Goal: Transaction & Acquisition: Purchase product/service

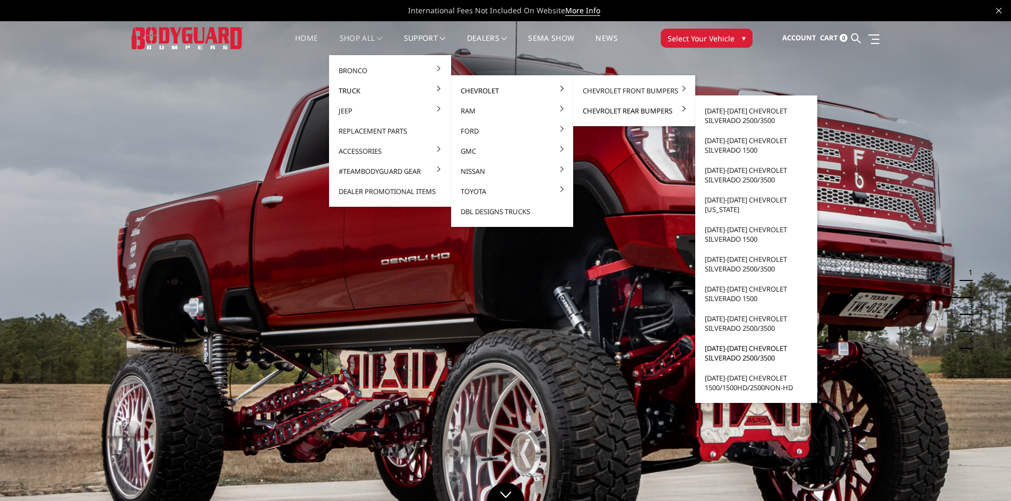
click at [742, 355] on link "[DATE]-[DATE] Chevrolet Silverado 2500/3500" at bounding box center [756, 353] width 114 height 30
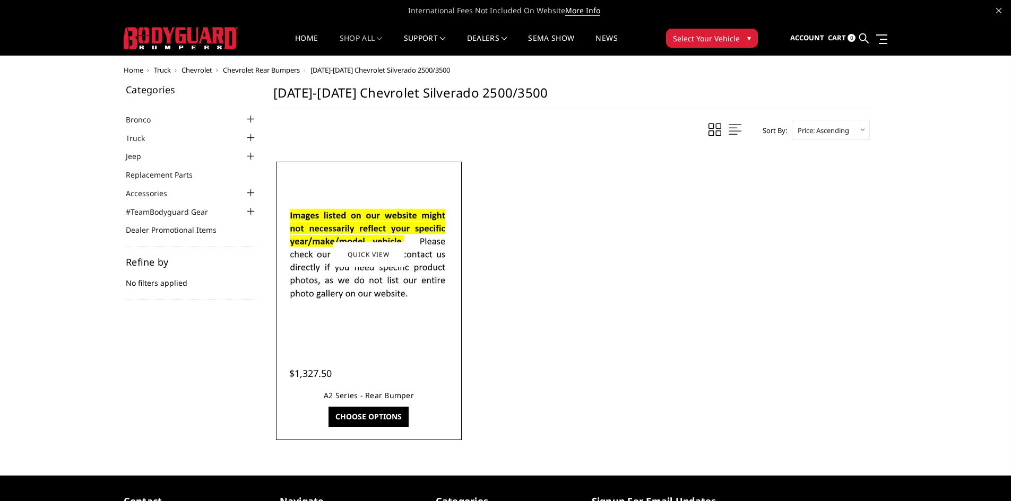
click at [366, 393] on link "A2 Series - Rear Bumper" at bounding box center [369, 395] width 90 height 10
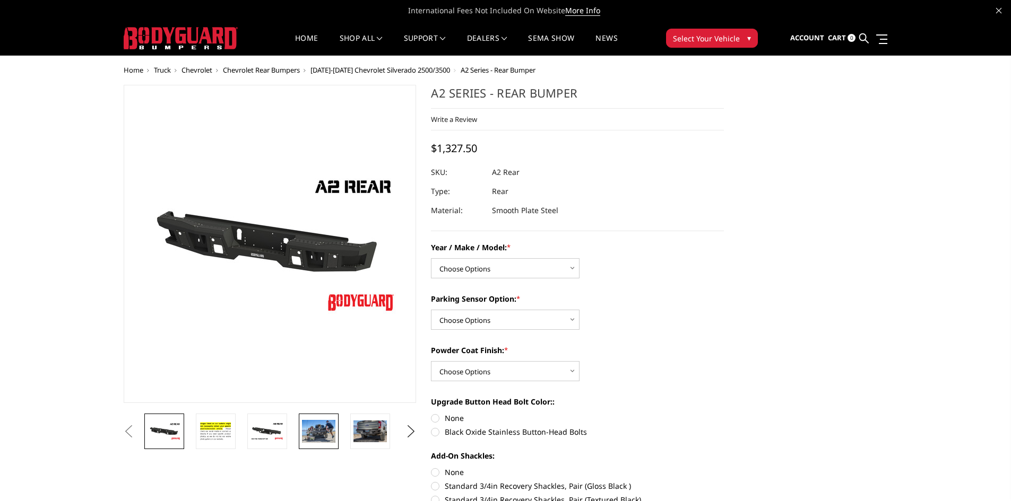
click at [316, 433] on img at bounding box center [318, 431] width 33 height 22
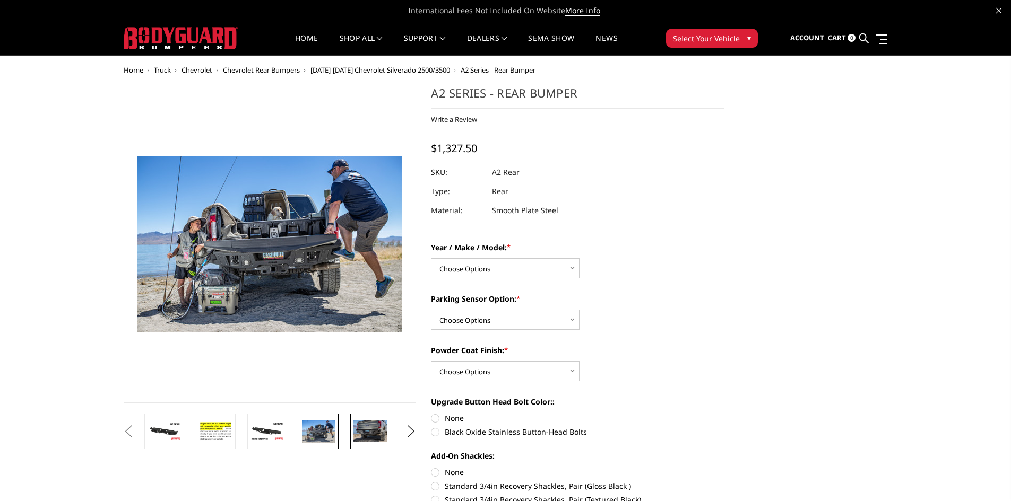
click at [355, 430] on img at bounding box center [369, 432] width 33 height 22
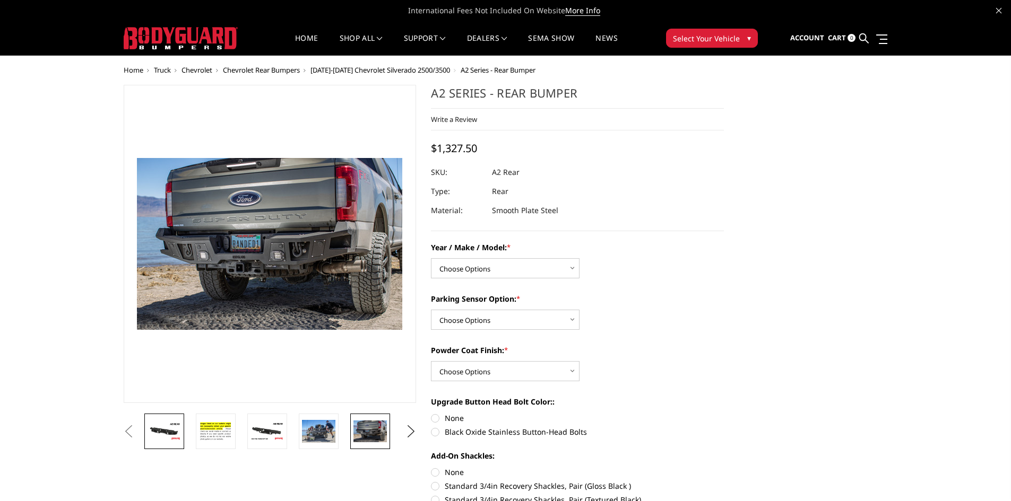
click at [174, 435] on img at bounding box center [163, 431] width 33 height 19
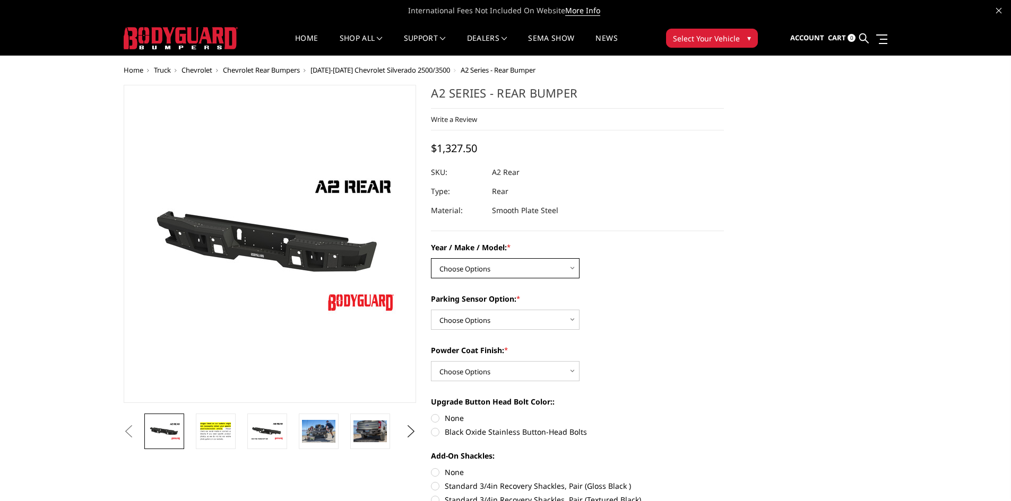
click at [497, 273] on select "Choose Options Chevrolet/GMC 20-24 2500 / 3500 Chevrolet/GMC 15-19 2500 / 3500 …" at bounding box center [505, 268] width 149 height 20
select select "1459"
click at [431, 258] on select "Choose Options Chevrolet/GMC 20-24 2500 / 3500 Chevrolet/GMC 15-19 2500 / 3500 …" at bounding box center [505, 268] width 149 height 20
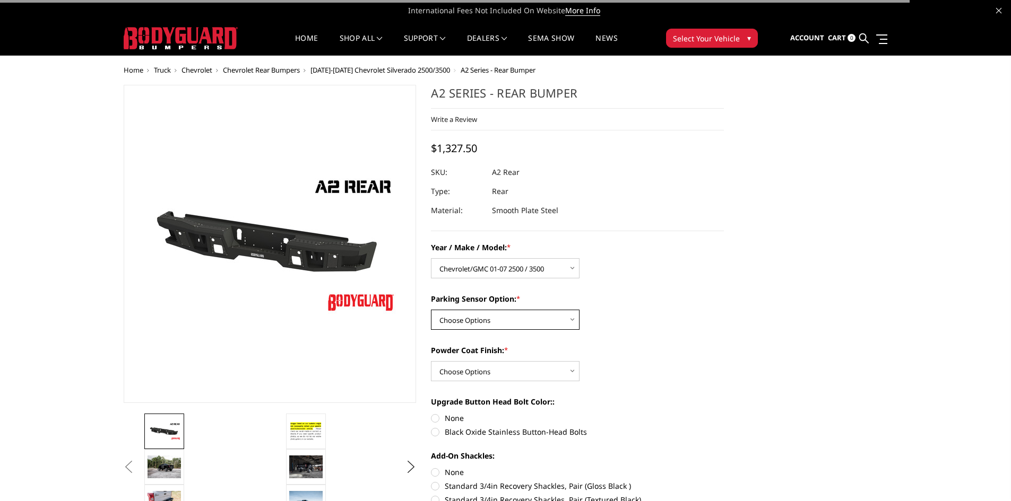
click at [505, 320] on select "Choose Options Yes - With sensor cutouts No - Without sensor cutouts" at bounding box center [505, 320] width 149 height 20
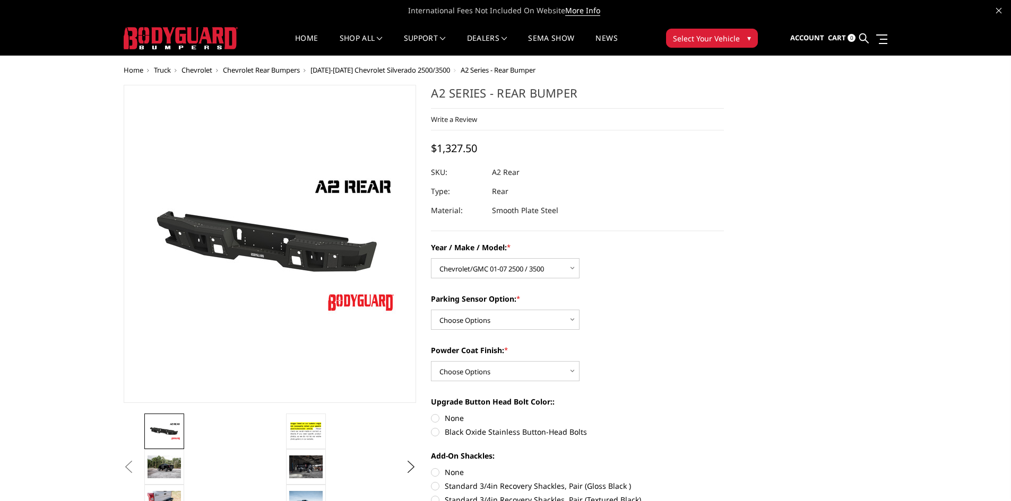
click at [679, 341] on div "Year / Make / Model: * Choose Options Chevrolet/GMC 20-24 2500 / 3500 Chevrolet…" at bounding box center [577, 400] width 293 height 316
click at [483, 318] on select "Choose Options Yes - With sensor cutouts No - Without sensor cutouts" at bounding box center [505, 320] width 149 height 20
select select "565"
click at [431, 310] on select "Choose Options Yes - With sensor cutouts No - Without sensor cutouts" at bounding box center [505, 320] width 149 height 20
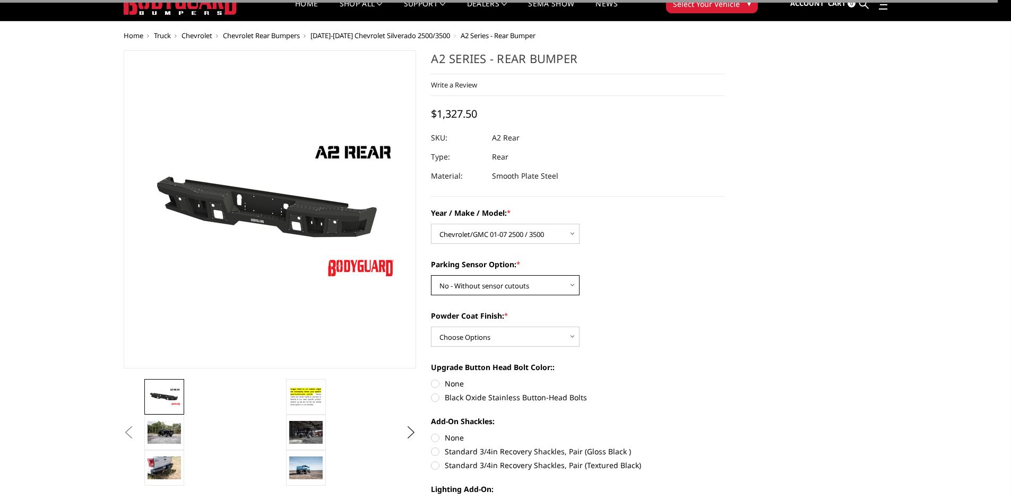
scroll to position [53, 0]
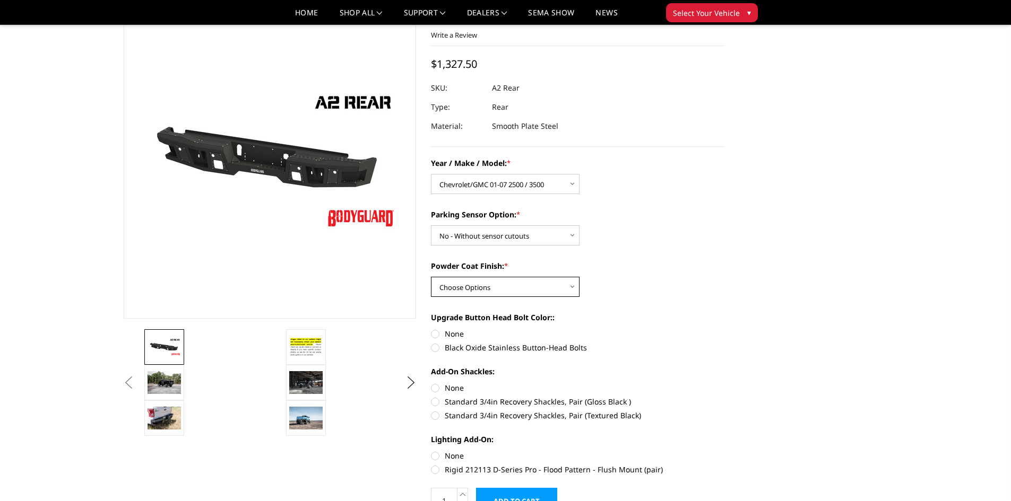
click at [491, 282] on select "Choose Options Bare metal (included) Texture black powder coat" at bounding box center [505, 287] width 149 height 20
select select "551"
click at [431, 277] on select "Choose Options Bare metal (included) Texture black powder coat" at bounding box center [505, 287] width 149 height 20
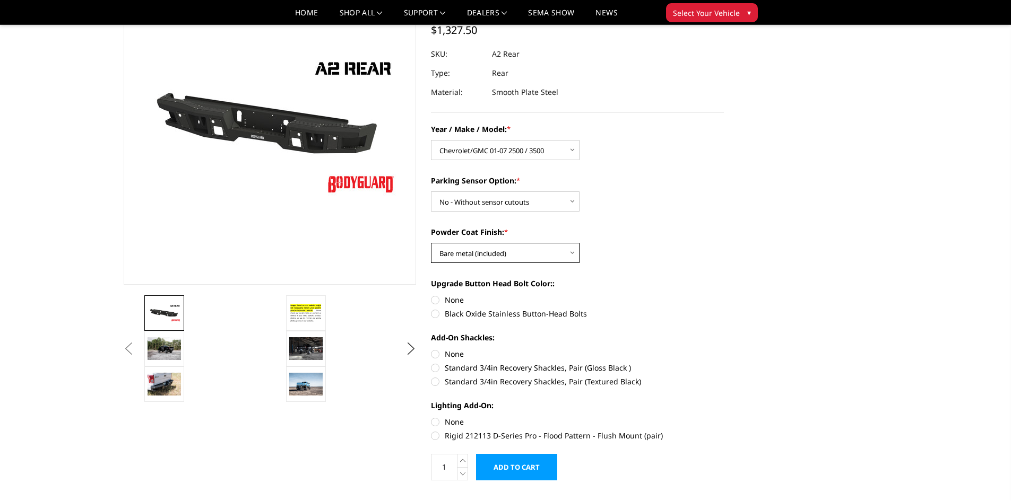
scroll to position [106, 0]
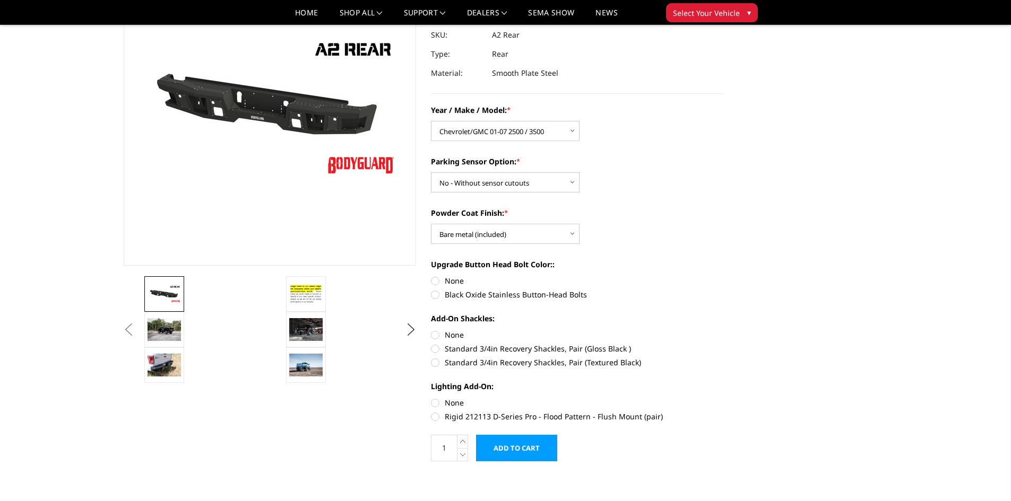
click at [456, 405] on label "None" at bounding box center [577, 402] width 293 height 11
click at [431, 398] on input "None" at bounding box center [431, 397] width 1 height 1
radio input "true"
click at [492, 236] on select "Choose Options Bare metal (included) Texture black powder coat" at bounding box center [505, 234] width 149 height 20
select select "549"
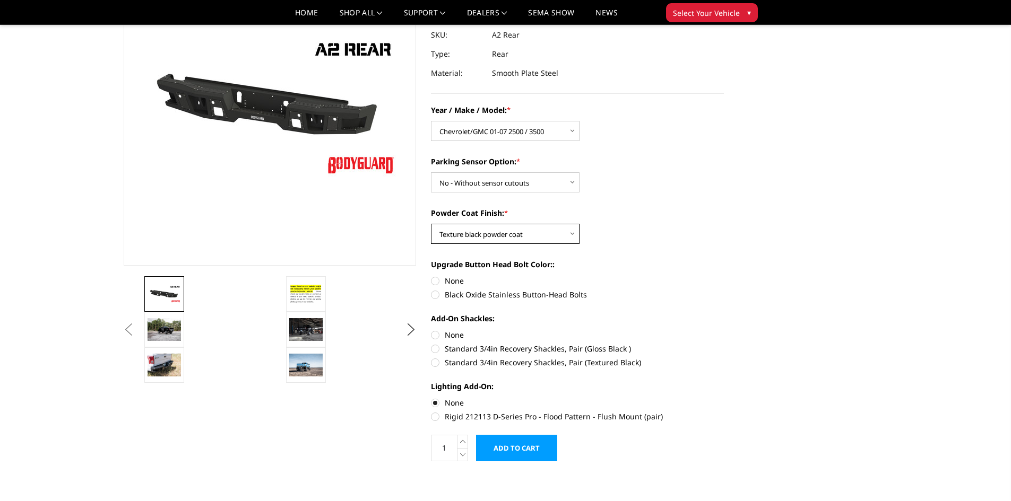
click at [431, 224] on select "Choose Options Bare metal (included) Texture black powder coat" at bounding box center [505, 234] width 149 height 20
click at [490, 236] on select "Choose Options Bare metal (included) Texture black powder coat" at bounding box center [505, 234] width 149 height 20
click at [675, 301] on div "Year / Make / Model: * Choose Options Chevrolet/GMC 20-24 2500 / 3500 Chevrolet…" at bounding box center [577, 263] width 293 height 316
click at [433, 359] on label "Standard 3/4in Recovery Shackles, Pair (Textured Black)" at bounding box center [577, 362] width 293 height 11
click at [724, 344] on input "Standard 3/4in Recovery Shackles, Pair (Textured Black)" at bounding box center [724, 343] width 1 height 1
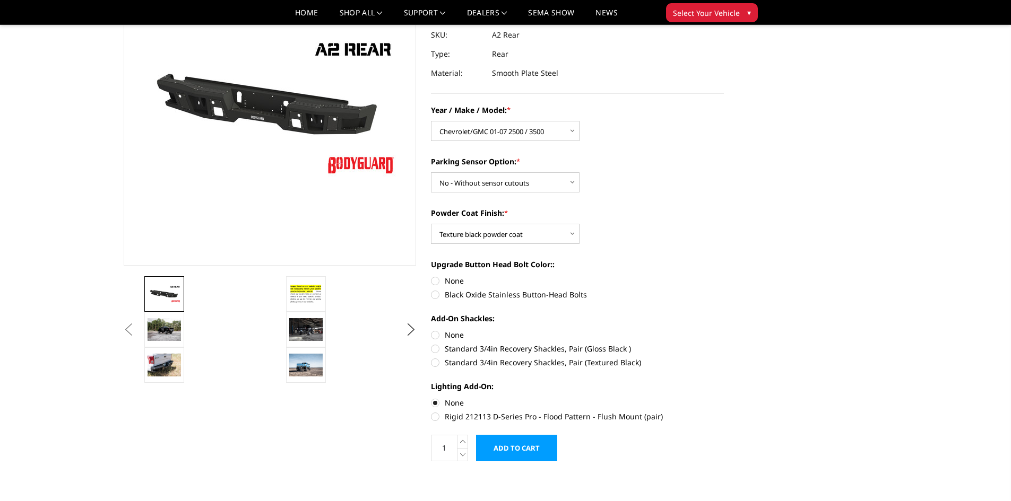
radio input "true"
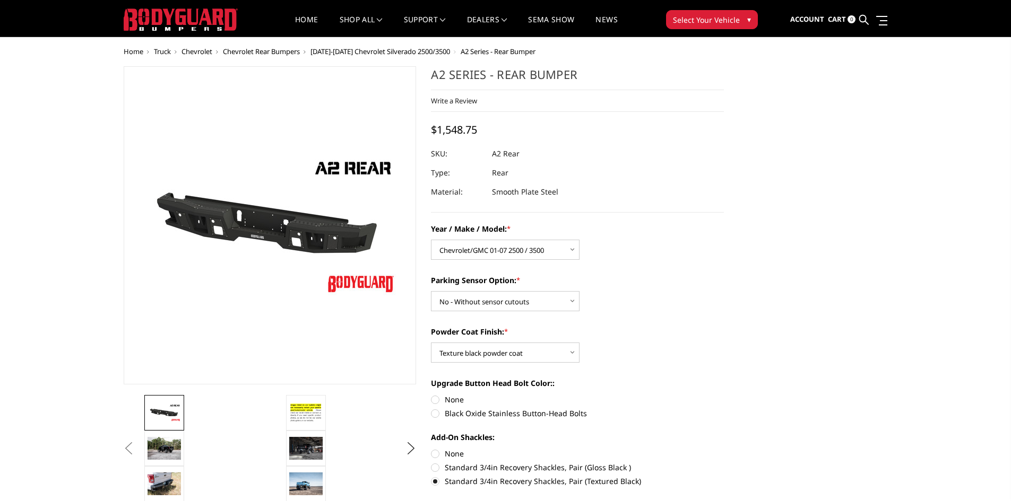
scroll to position [0, 0]
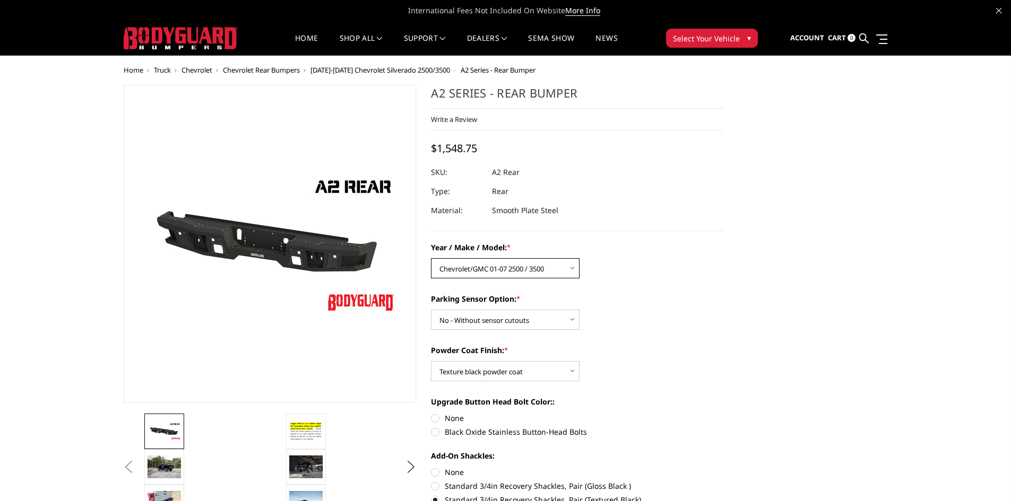
click at [471, 270] on select "Choose Options Chevrolet/GMC 20-24 2500 / 3500 Chevrolet/GMC 15-19 2500 / 3500 …" at bounding box center [505, 268] width 149 height 20
click at [431, 258] on select "Choose Options Chevrolet/GMC 20-24 2500 / 3500 Chevrolet/GMC 15-19 2500 / 3500 …" at bounding box center [505, 268] width 149 height 20
click at [469, 322] on select "Choose Options Yes - With sensor cutouts No - Without sensor cutouts" at bounding box center [505, 320] width 149 height 20
click at [431, 310] on select "Choose Options Yes - With sensor cutouts No - Without sensor cutouts" at bounding box center [505, 320] width 149 height 20
click at [493, 372] on select "Choose Options Bare metal (included) Texture black powder coat" at bounding box center [505, 371] width 149 height 20
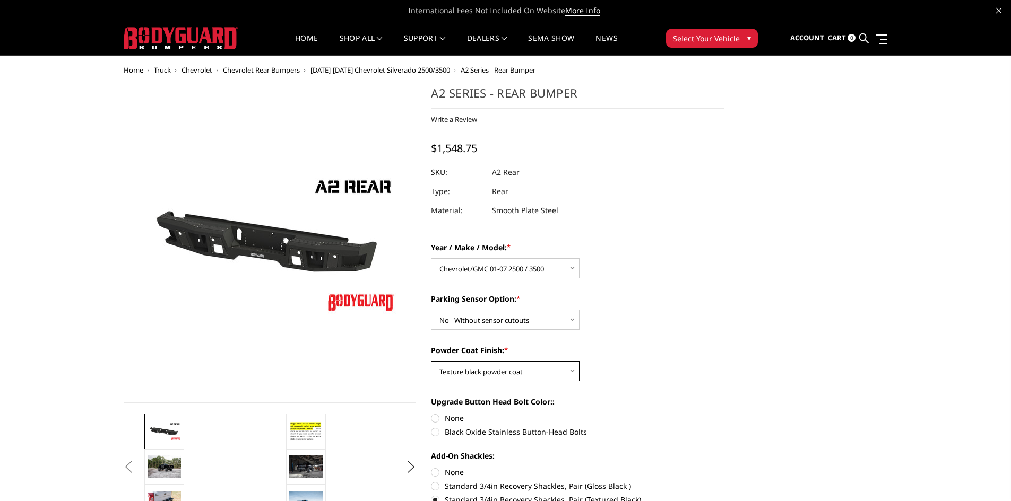
click at [431, 361] on select "Choose Options Bare metal (included) Texture black powder coat" at bounding box center [505, 371] width 149 height 20
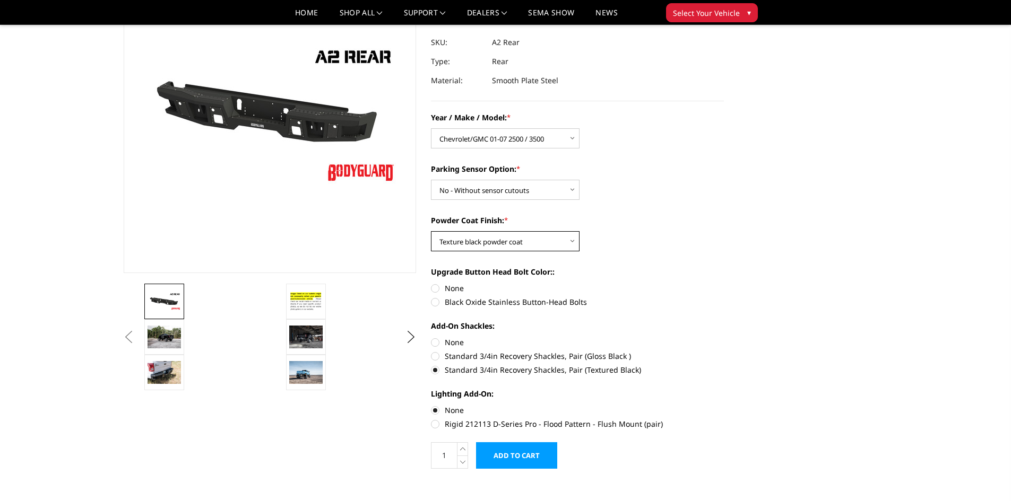
scroll to position [106, 0]
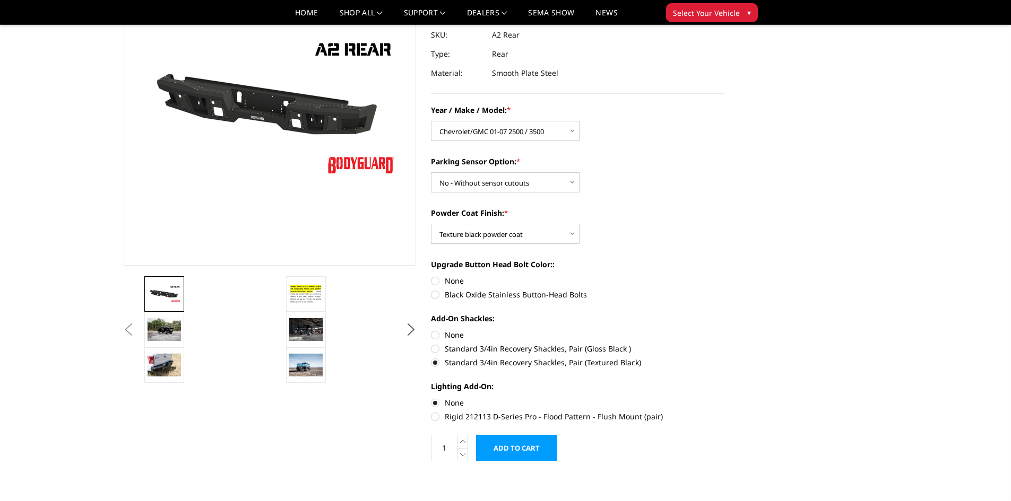
click at [459, 282] on label "None" at bounding box center [577, 280] width 293 height 11
click at [431, 276] on input "None" at bounding box center [431, 275] width 1 height 1
radio input "true"
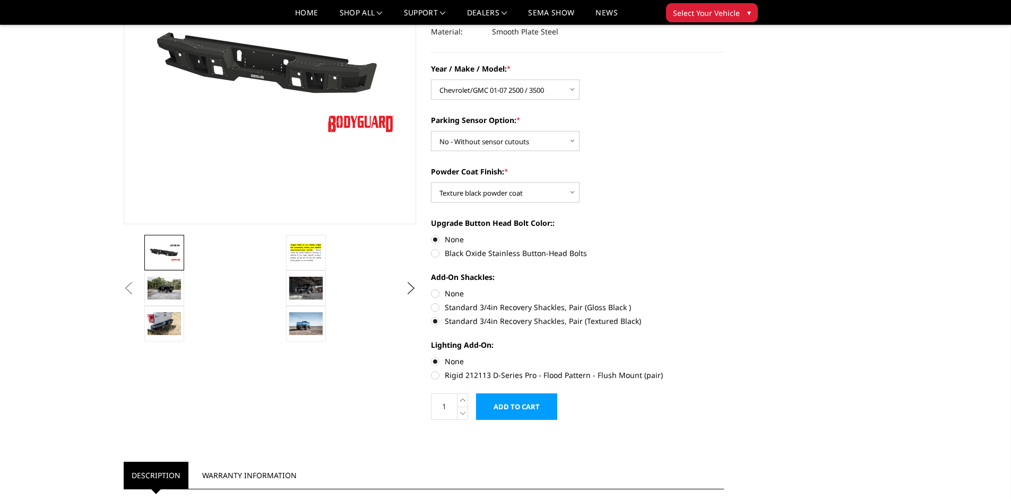
scroll to position [159, 0]
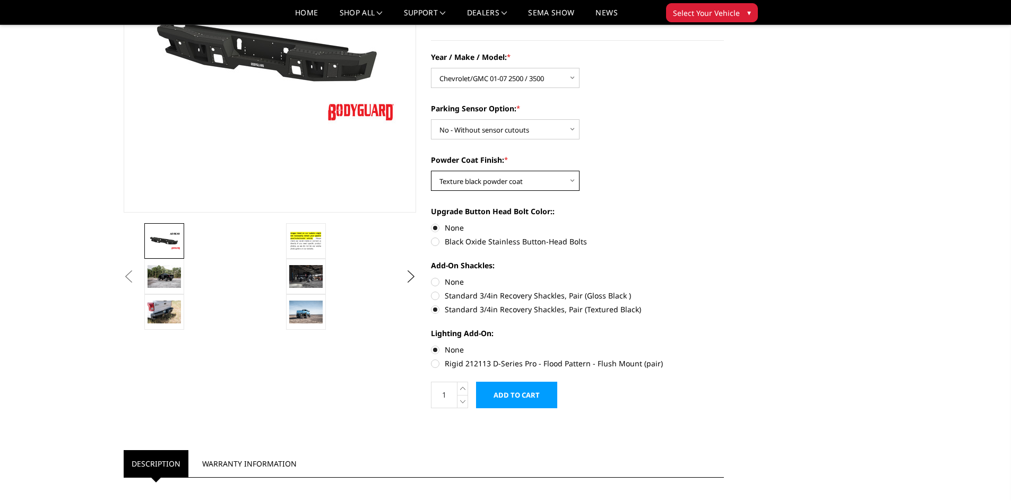
click at [485, 178] on select "Choose Options Bare metal (included) Texture black powder coat" at bounding box center [505, 181] width 149 height 20
click at [431, 171] on select "Choose Options Bare metal (included) Texture black powder coat" at bounding box center [505, 181] width 149 height 20
click at [705, 225] on label "None" at bounding box center [577, 227] width 293 height 11
click at [431, 223] on input "None" at bounding box center [431, 222] width 1 height 1
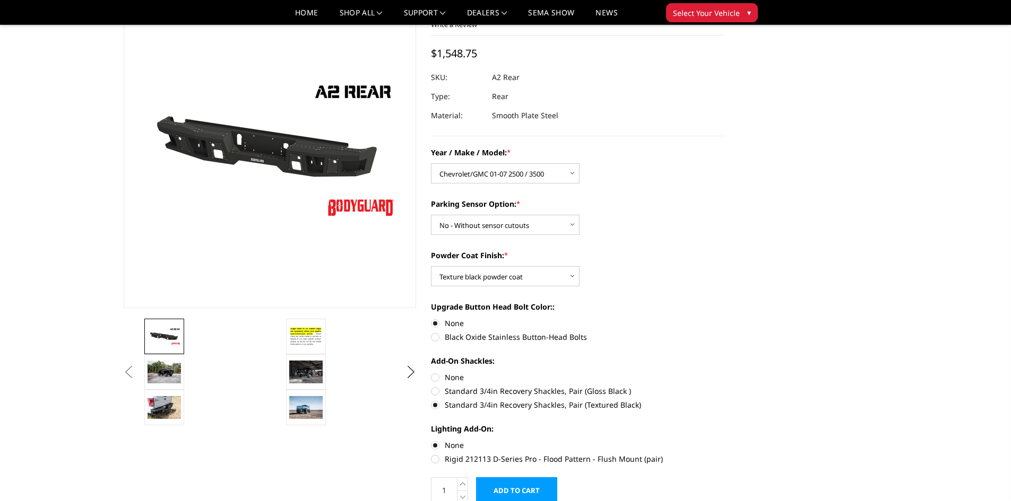
scroll to position [53, 0]
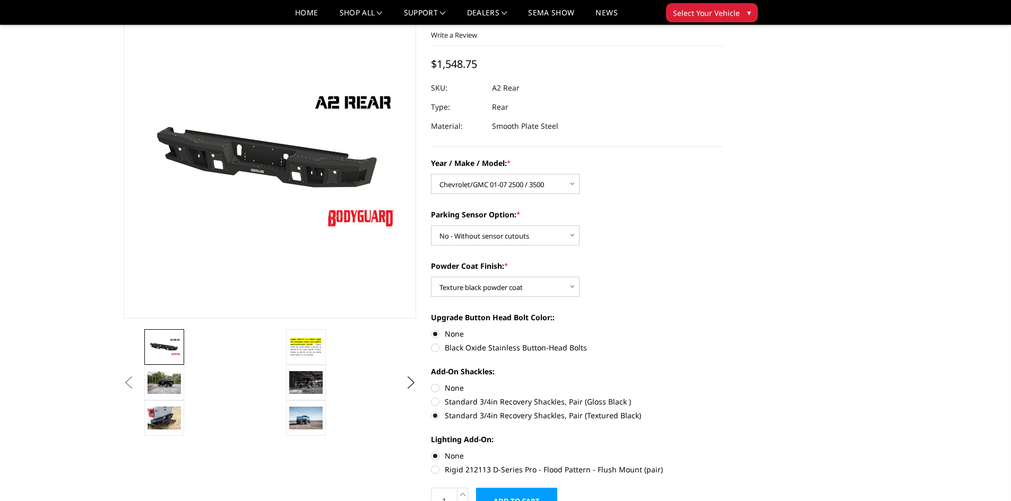
click at [440, 349] on label "Black Oxide Stainless Button-Head Bolts" at bounding box center [577, 347] width 293 height 11
click at [724, 329] on input "Black Oxide Stainless Button-Head Bolts" at bounding box center [724, 328] width 1 height 1
radio input "true"
click at [437, 334] on label "None" at bounding box center [577, 333] width 293 height 11
click at [431, 329] on input "None" at bounding box center [431, 328] width 1 height 1
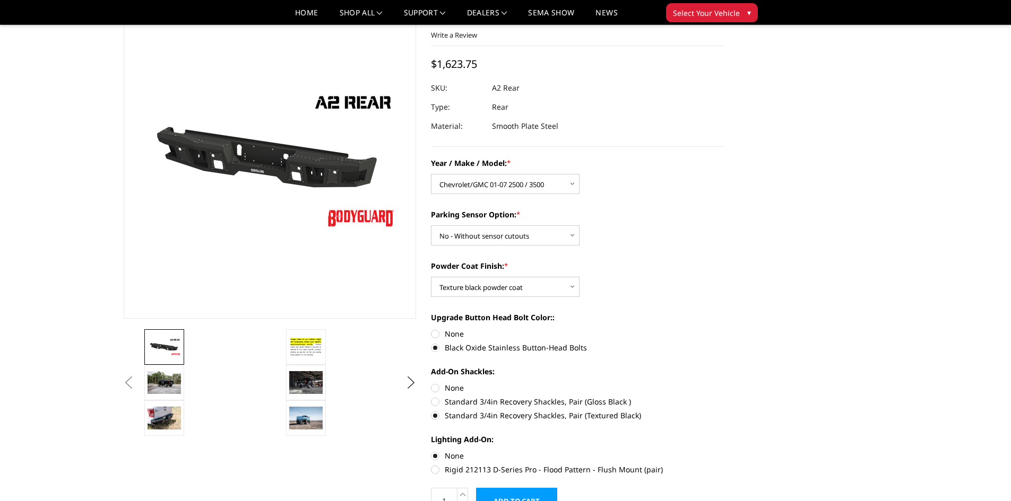
radio input "true"
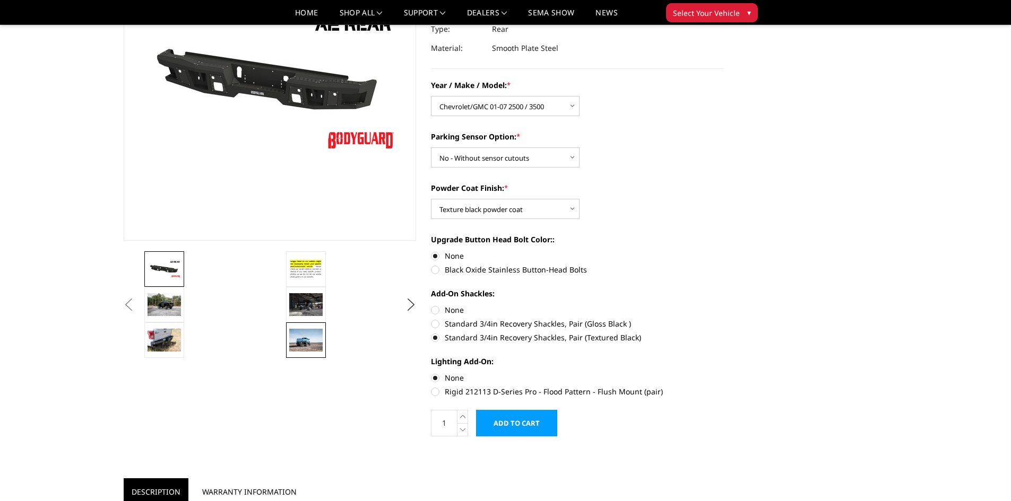
scroll to position [106, 0]
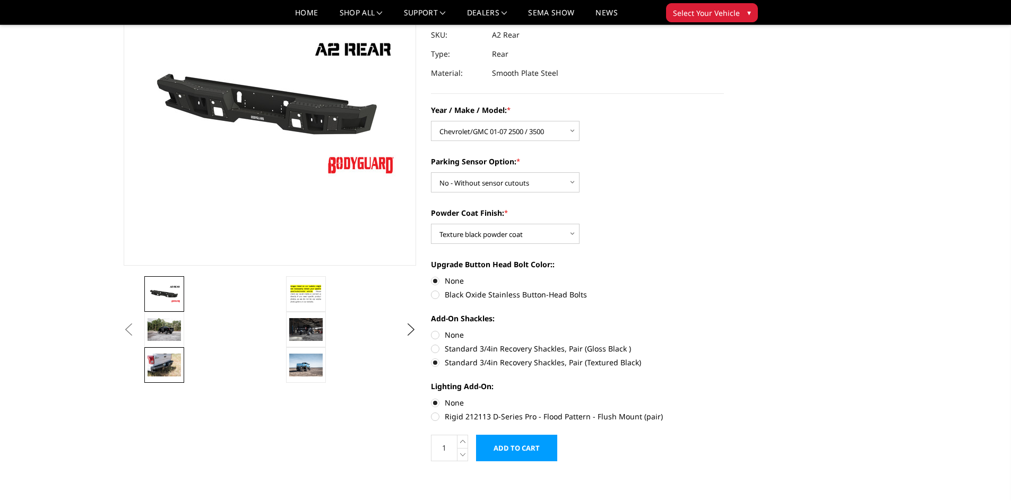
click at [167, 360] on img at bounding box center [163, 365] width 33 height 22
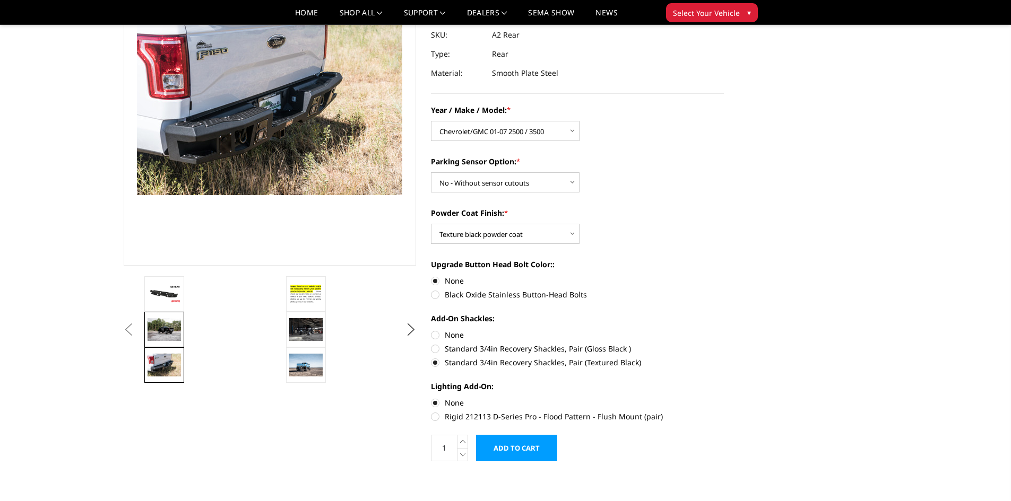
click at [172, 328] on img at bounding box center [163, 329] width 33 height 22
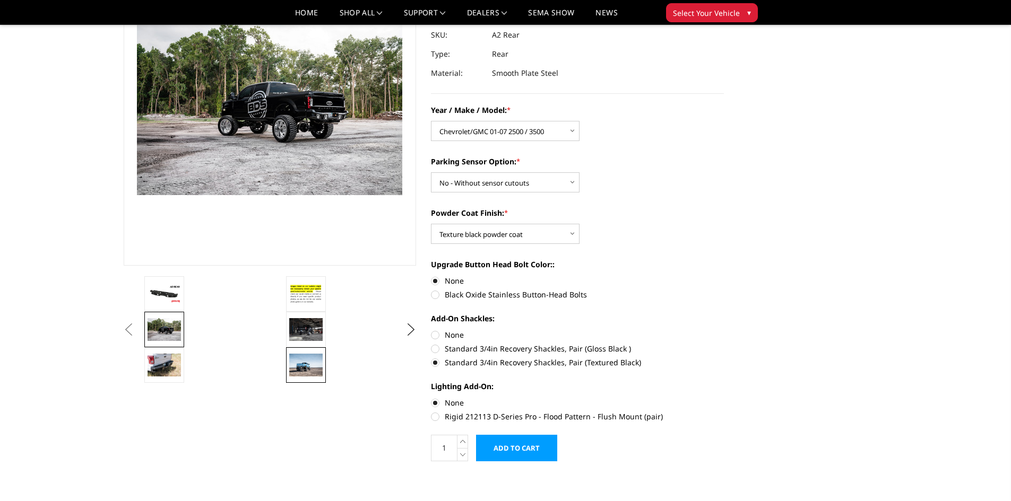
click at [305, 363] on img at bounding box center [305, 365] width 33 height 22
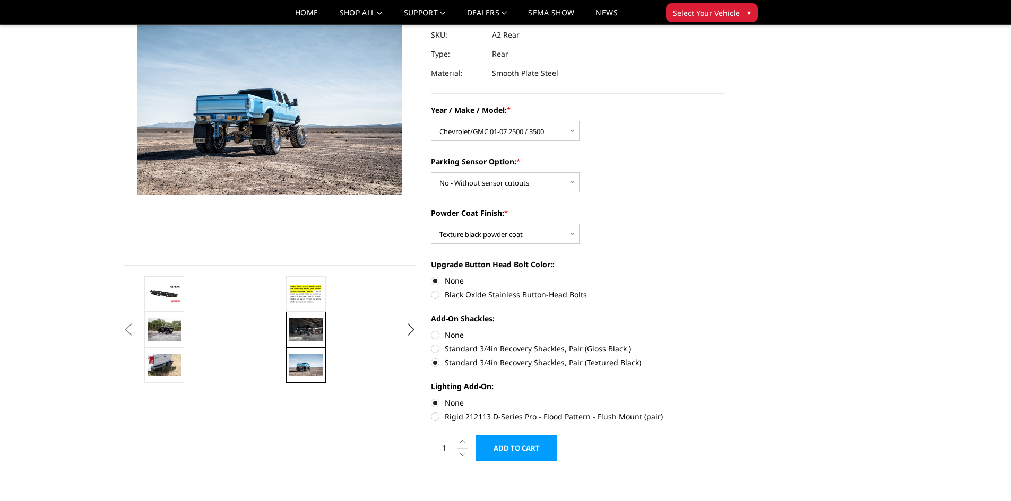
click at [308, 334] on img at bounding box center [305, 329] width 33 height 22
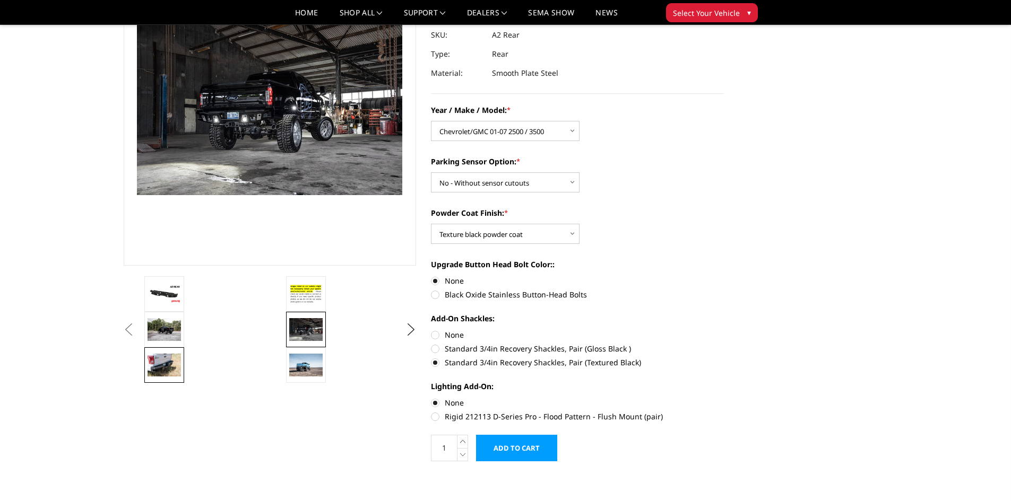
click at [166, 366] on img at bounding box center [163, 365] width 33 height 22
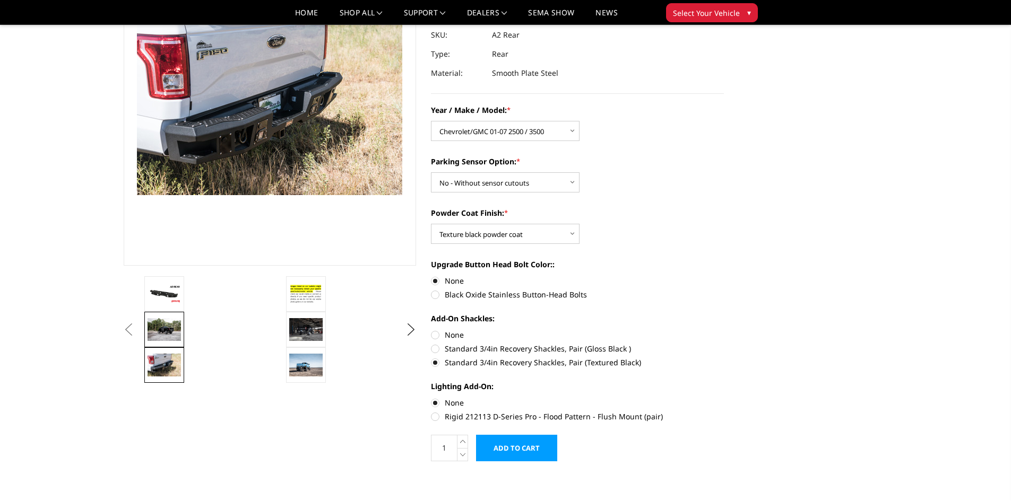
click at [170, 327] on img at bounding box center [163, 329] width 33 height 22
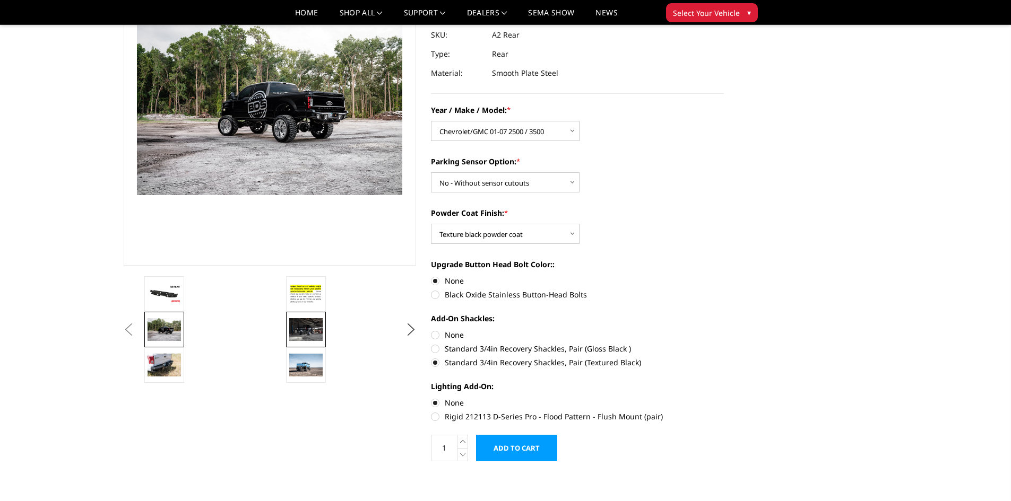
click at [310, 328] on img at bounding box center [305, 329] width 33 height 22
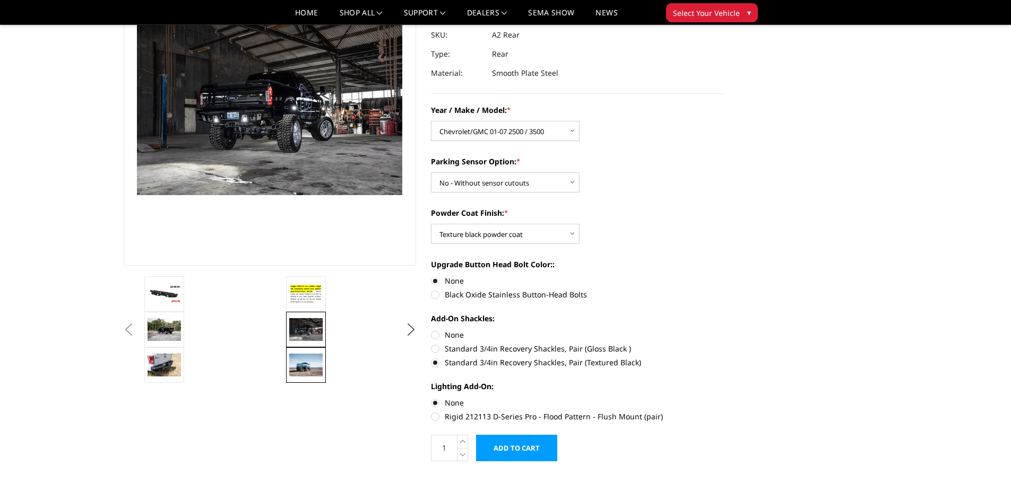
click at [308, 367] on img at bounding box center [305, 365] width 33 height 22
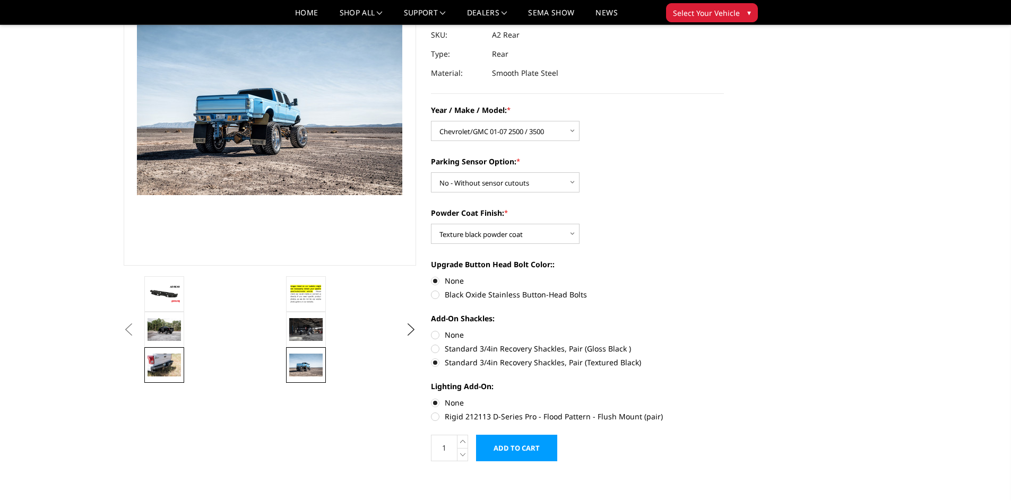
click at [164, 362] on img at bounding box center [163, 365] width 33 height 22
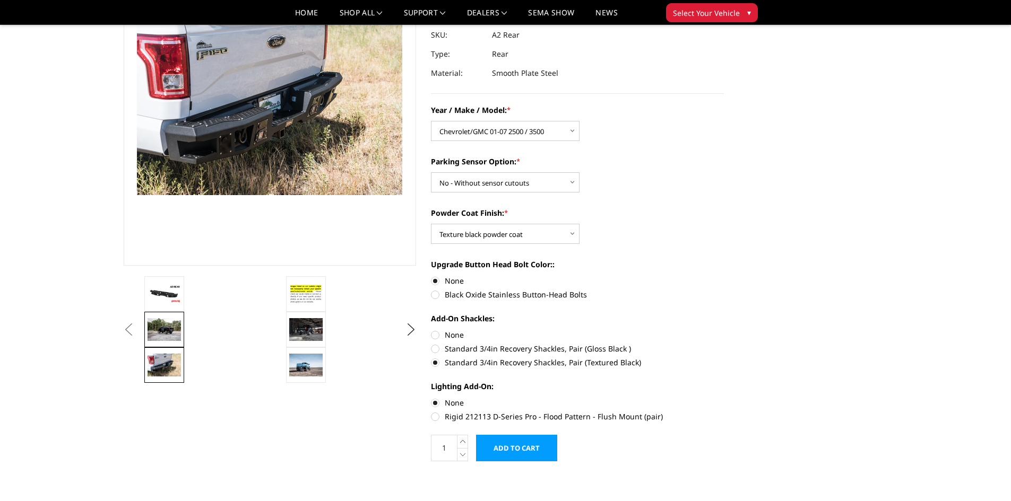
click at [169, 319] on img at bounding box center [163, 329] width 33 height 22
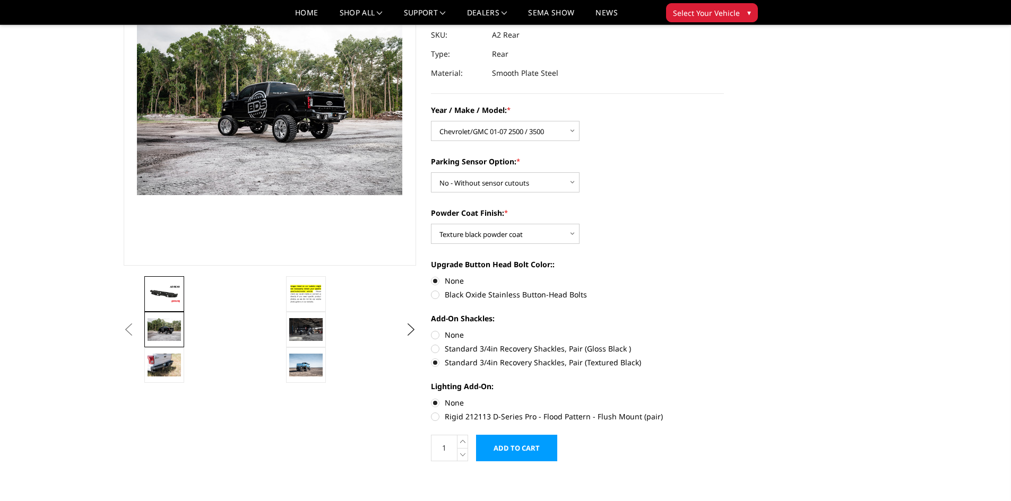
click at [171, 292] on img at bounding box center [163, 294] width 33 height 19
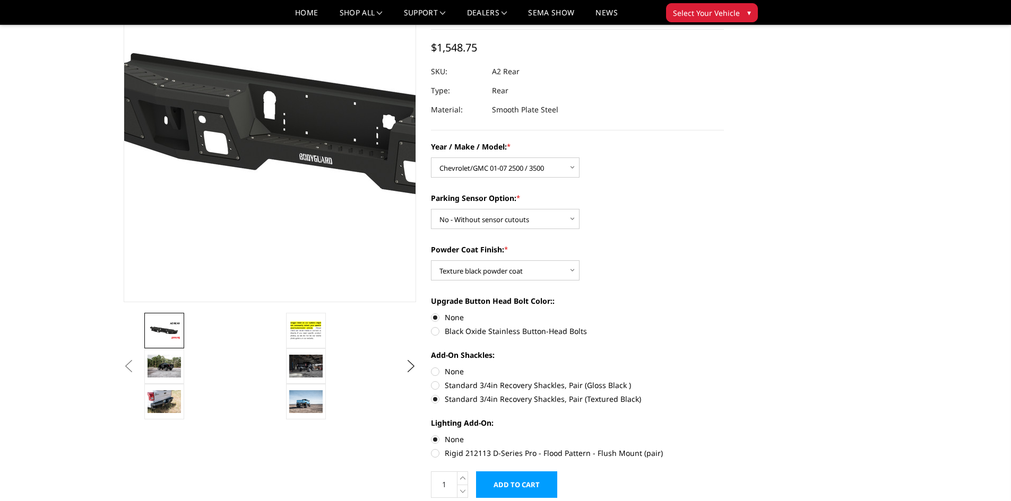
scroll to position [53, 0]
